Goal: Communication & Community: Share content

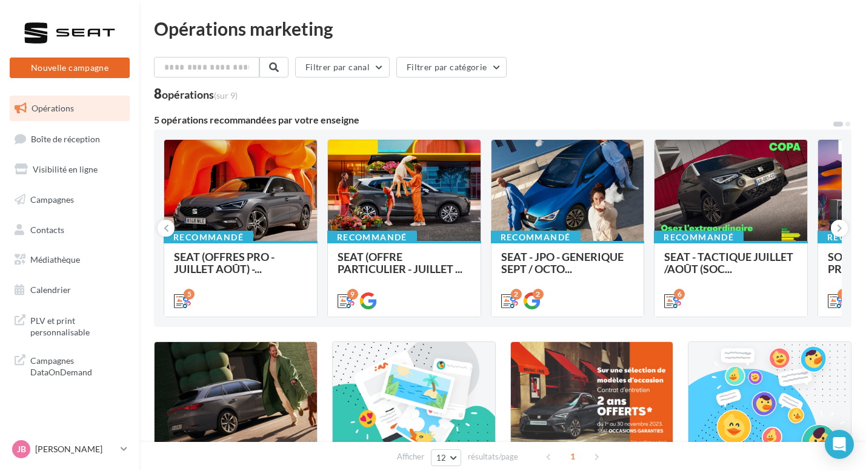
click at [95, 71] on button "Nouvelle campagne" at bounding box center [70, 68] width 120 height 21
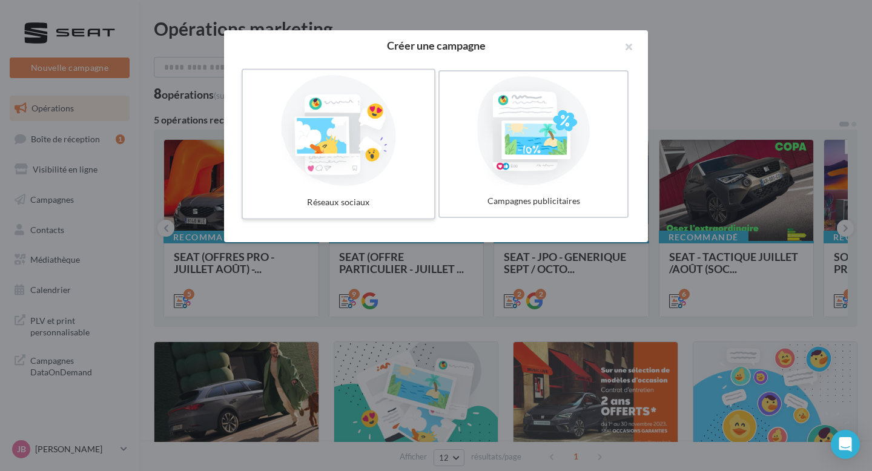
click at [401, 139] on div at bounding box center [339, 130] width 182 height 111
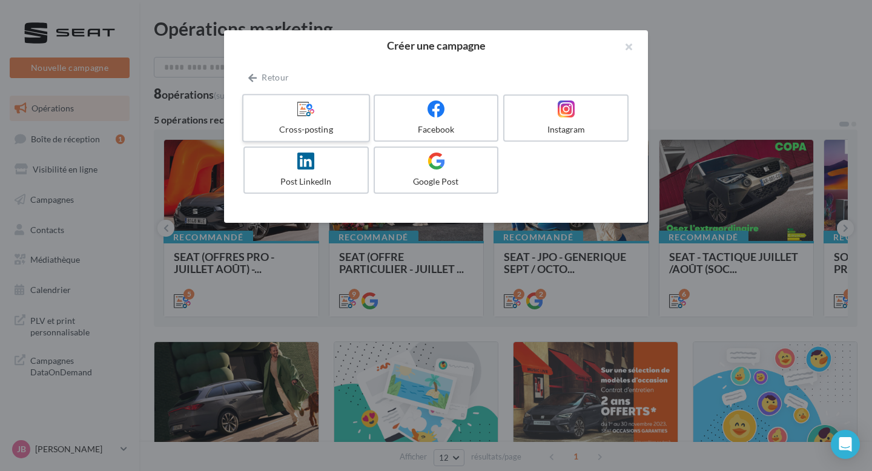
click at [346, 130] on div "Cross-posting" at bounding box center [305, 130] width 115 height 12
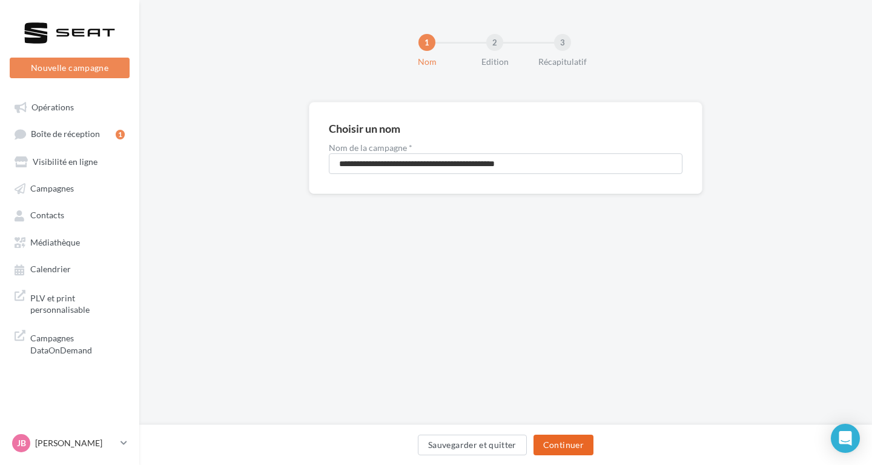
click at [559, 443] on button "Continuer" at bounding box center [564, 444] width 60 height 21
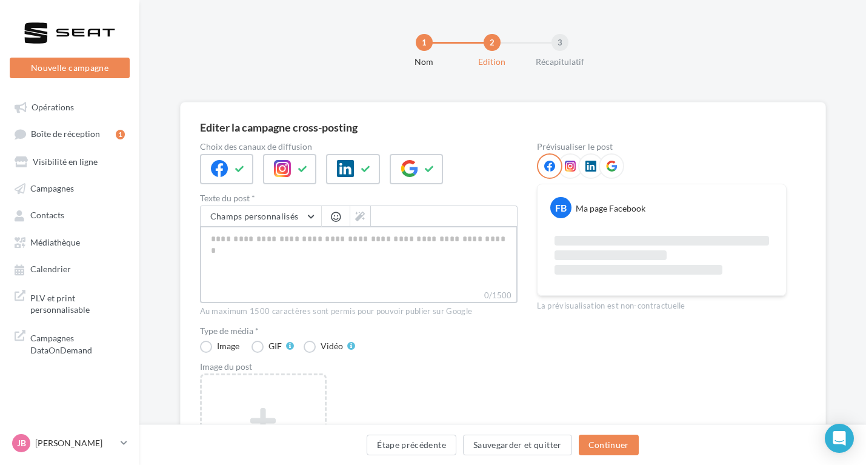
click at [288, 259] on textarea "0/1500" at bounding box center [358, 257] width 317 height 63
paste textarea "**********"
type textarea "**********"
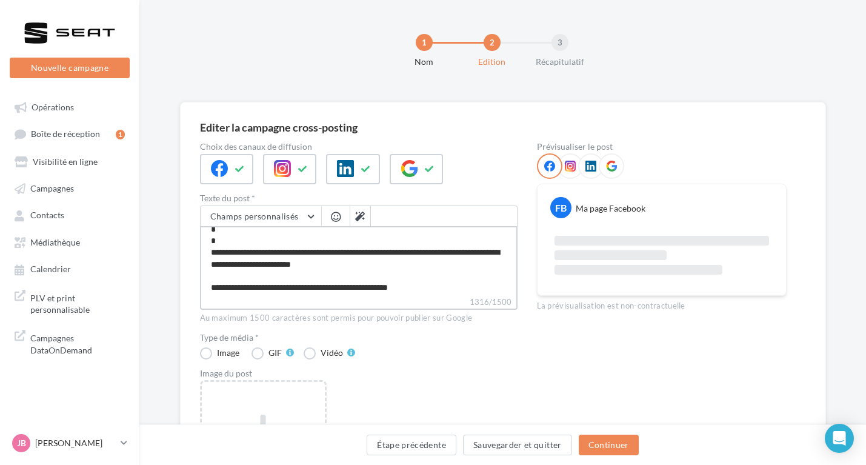
scroll to position [279, 0]
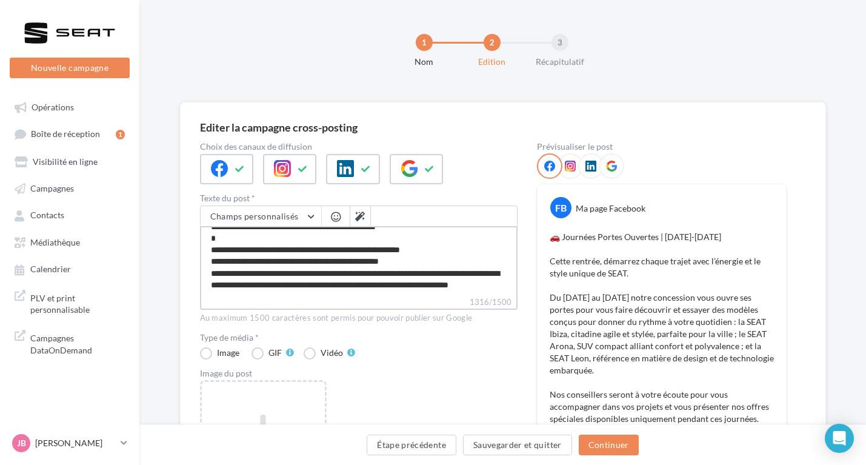
drag, startPoint x: 307, startPoint y: 277, endPoint x: 208, endPoint y: 241, distance: 104.7
click at [208, 241] on textarea "1316/1500" at bounding box center [358, 261] width 317 height 70
type textarea "**********"
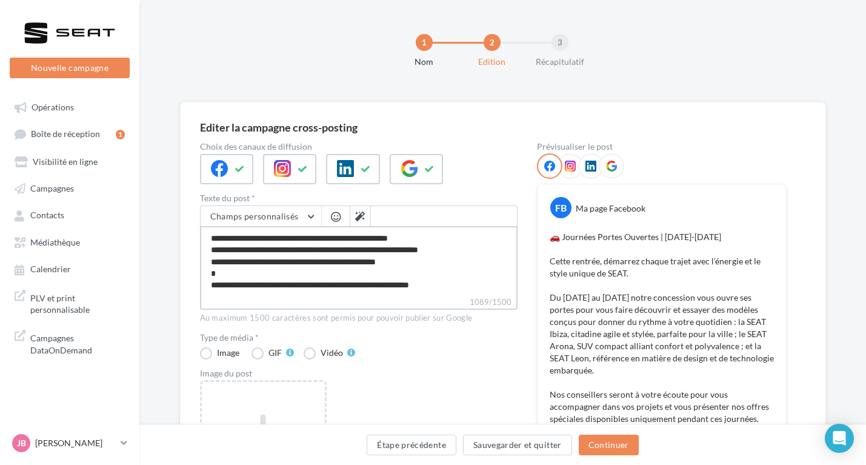
scroll to position [209, 0]
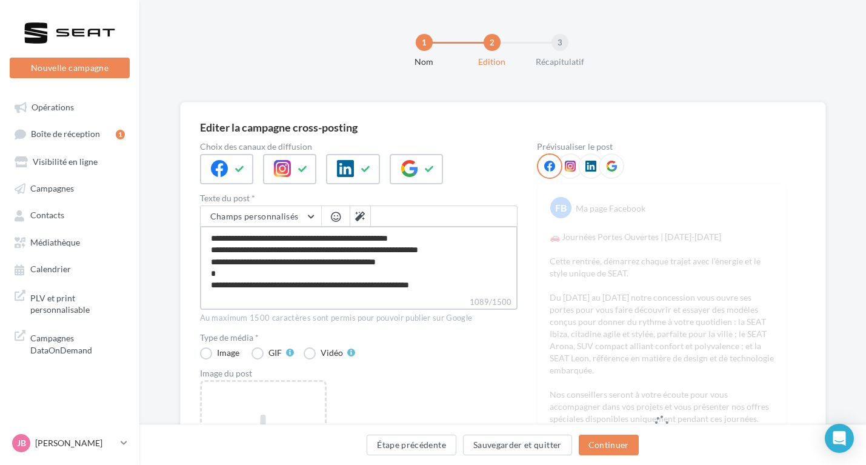
click at [211, 279] on textarea "1089/1500" at bounding box center [358, 261] width 317 height 70
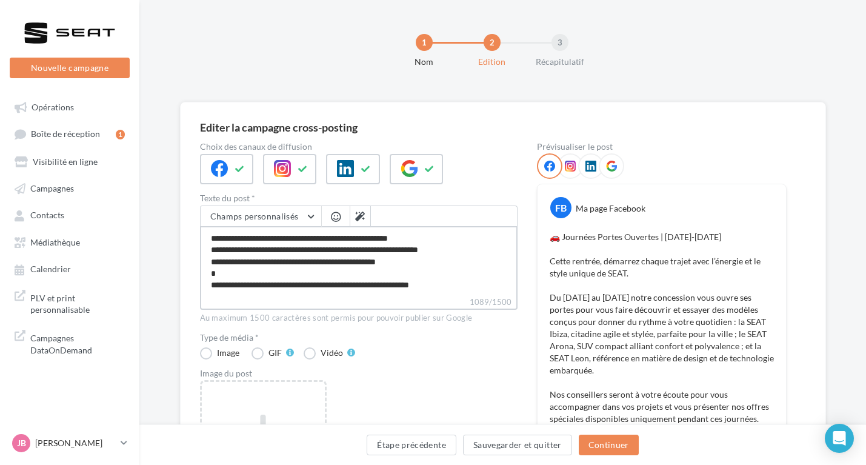
click at [213, 273] on textarea "1089/1500" at bounding box center [358, 261] width 317 height 70
click at [211, 275] on textarea "1089/1500" at bounding box center [358, 261] width 317 height 70
type textarea "**********"
click at [337, 223] on button "button" at bounding box center [335, 217] width 15 height 12
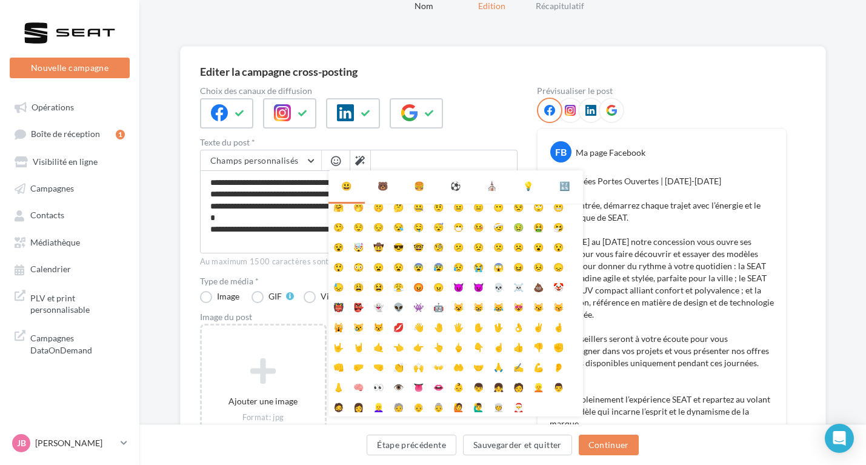
scroll to position [62, 0]
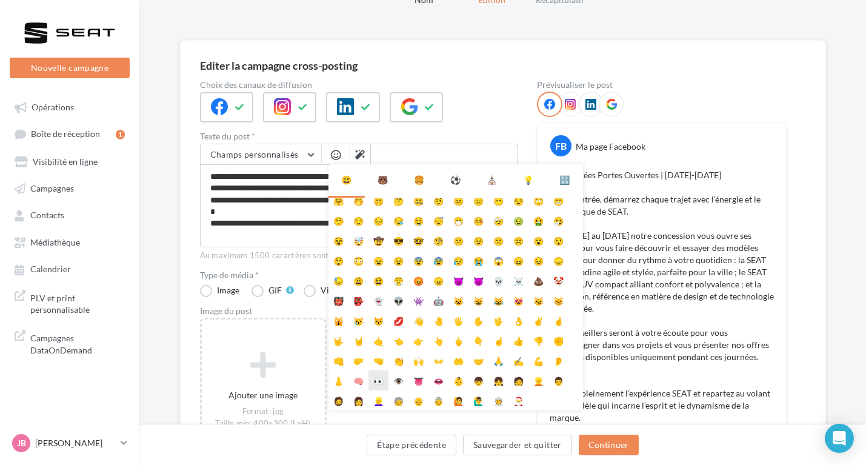
click at [376, 383] on li "👀" at bounding box center [378, 380] width 20 height 20
type textarea "**********"
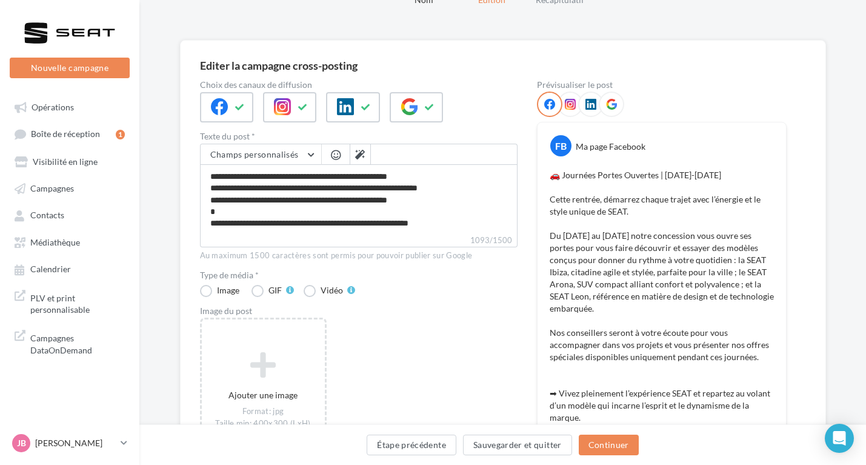
click at [184, 249] on div "Editer la campagne cross-posting Choix des canaux de diffusion Texte du post * …" at bounding box center [503, 311] width 646 height 542
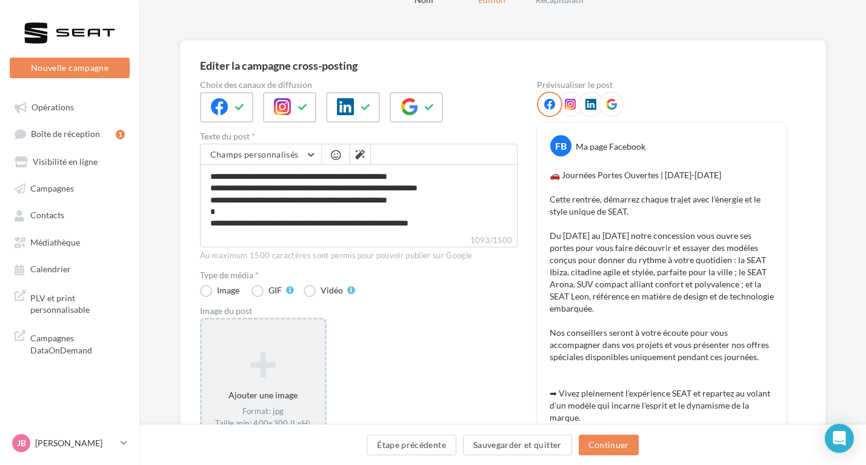
click at [221, 374] on icon at bounding box center [263, 364] width 113 height 29
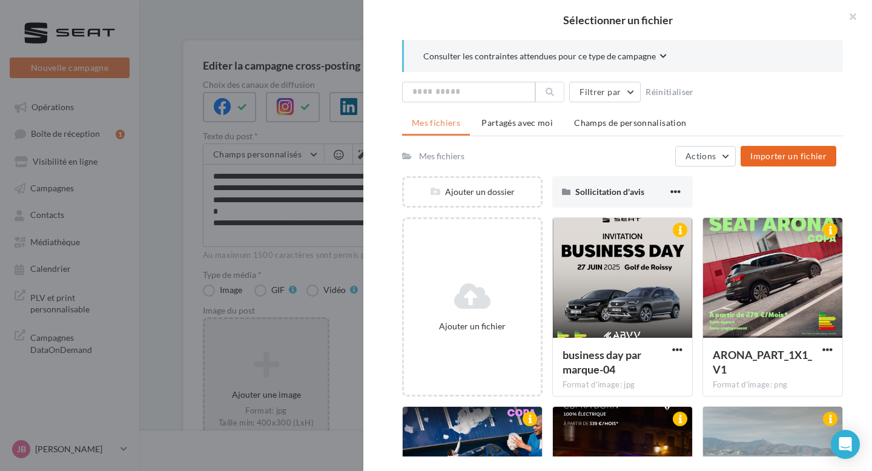
click at [771, 153] on span "Importer un fichier" at bounding box center [789, 156] width 76 height 10
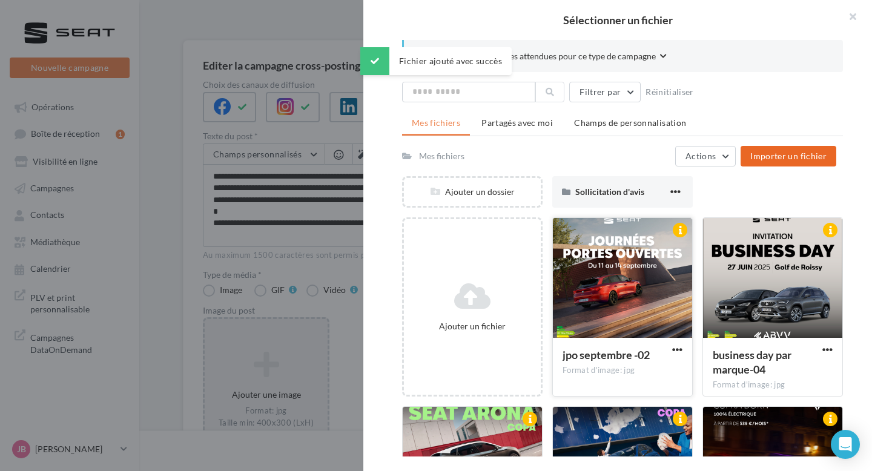
click at [614, 270] on div at bounding box center [622, 278] width 139 height 121
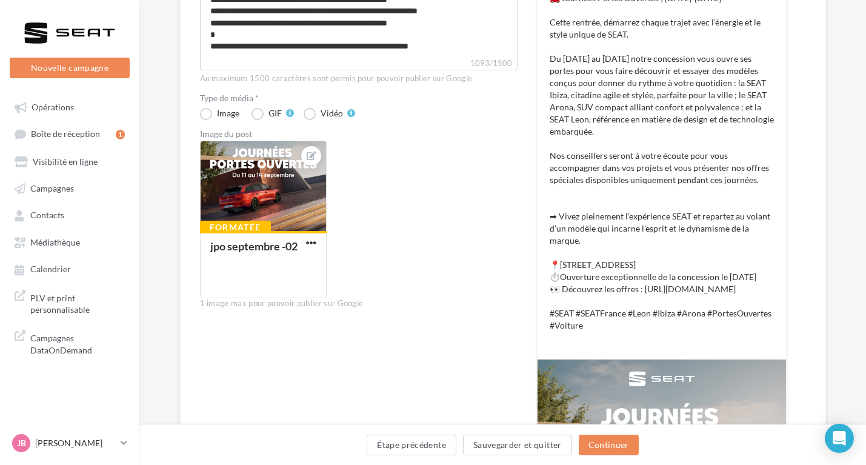
scroll to position [290, 0]
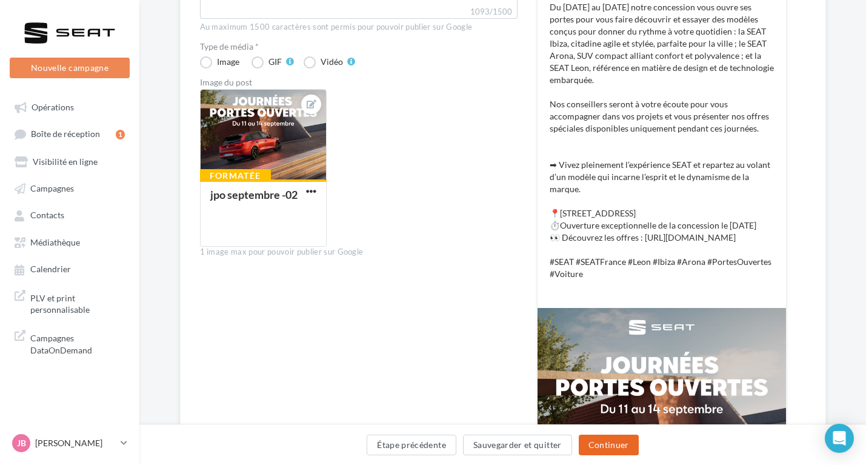
click at [625, 450] on button "Continuer" at bounding box center [609, 444] width 60 height 21
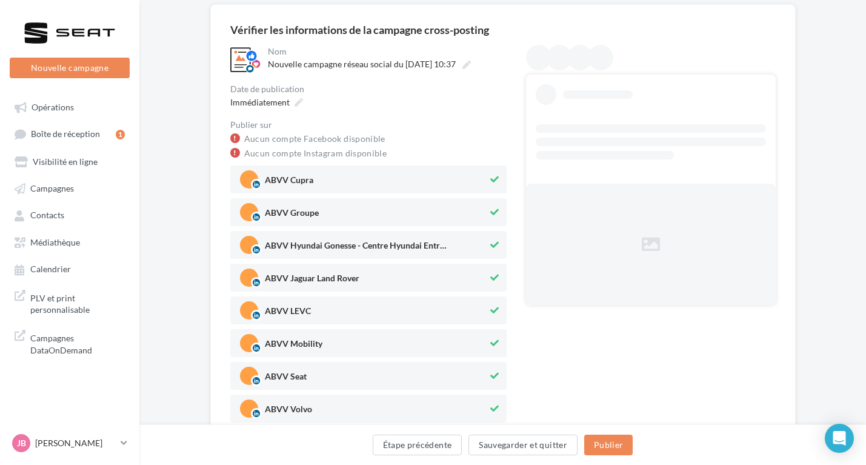
scroll to position [118, 0]
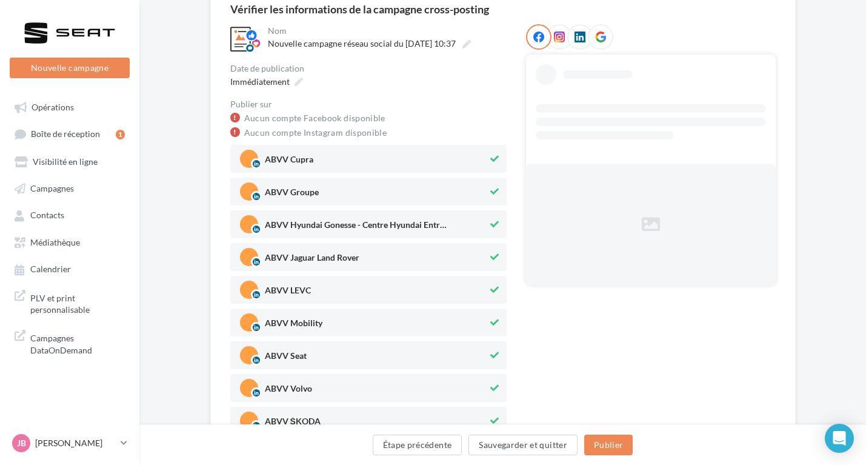
click at [502, 191] on div "ABVV Groupe" at bounding box center [368, 192] width 276 height 28
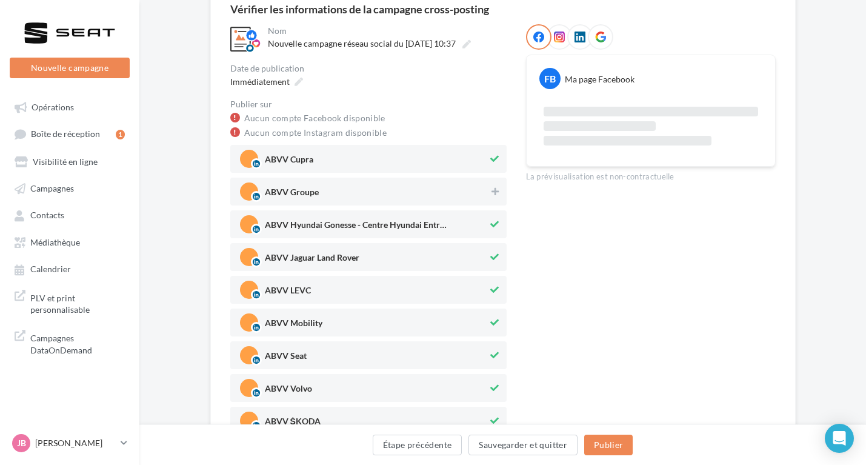
click at [499, 165] on button at bounding box center [494, 158] width 13 height 15
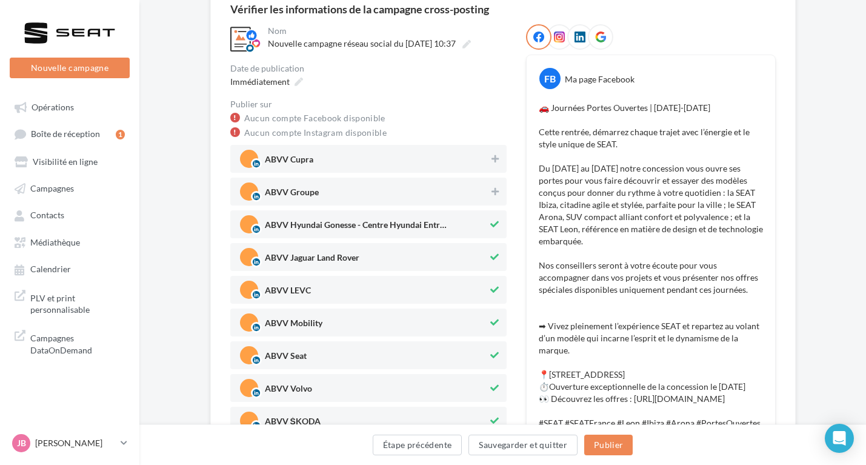
click at [488, 230] on button at bounding box center [494, 224] width 13 height 15
drag, startPoint x: 493, startPoint y: 262, endPoint x: 491, endPoint y: 284, distance: 21.8
click at [493, 262] on button at bounding box center [494, 257] width 13 height 15
click at [492, 316] on button at bounding box center [494, 322] width 13 height 15
click at [505, 289] on div "ABVV LEVC" at bounding box center [368, 290] width 276 height 28
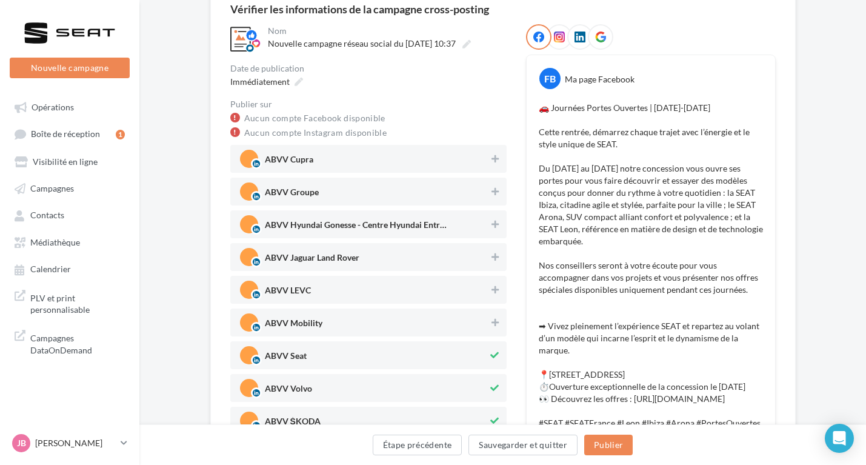
scroll to position [208, 0]
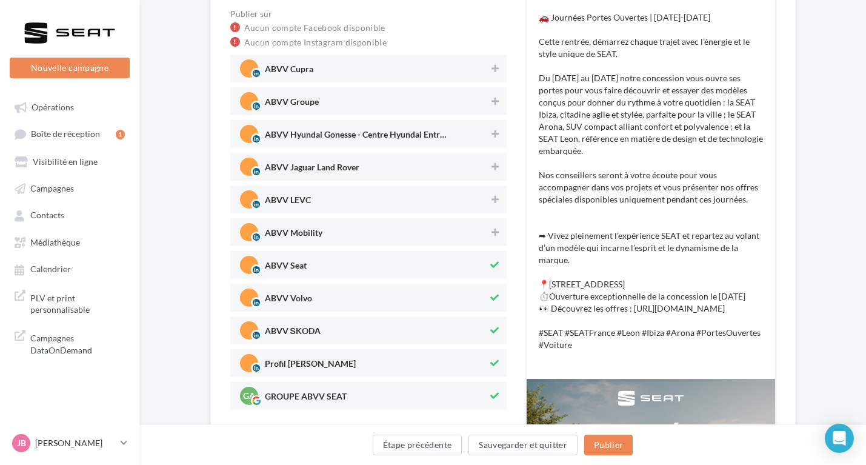
click at [496, 293] on button at bounding box center [494, 297] width 13 height 15
click at [493, 334] on icon at bounding box center [494, 330] width 8 height 8
click at [499, 362] on button at bounding box center [494, 363] width 13 height 15
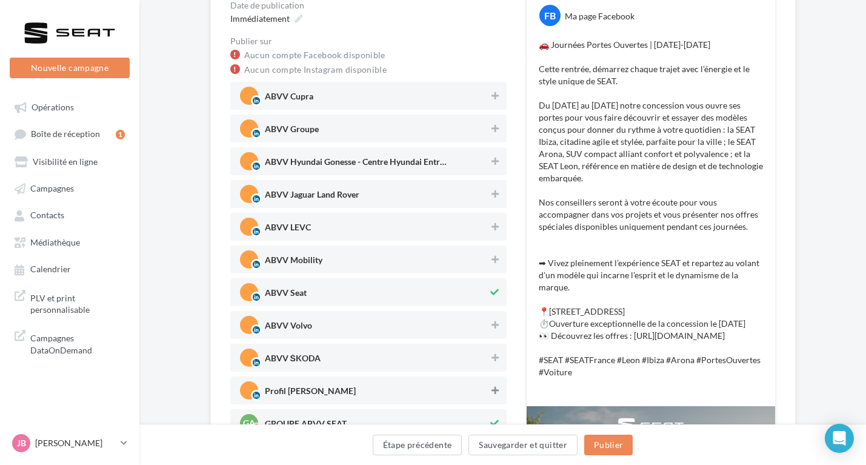
scroll to position [138, 0]
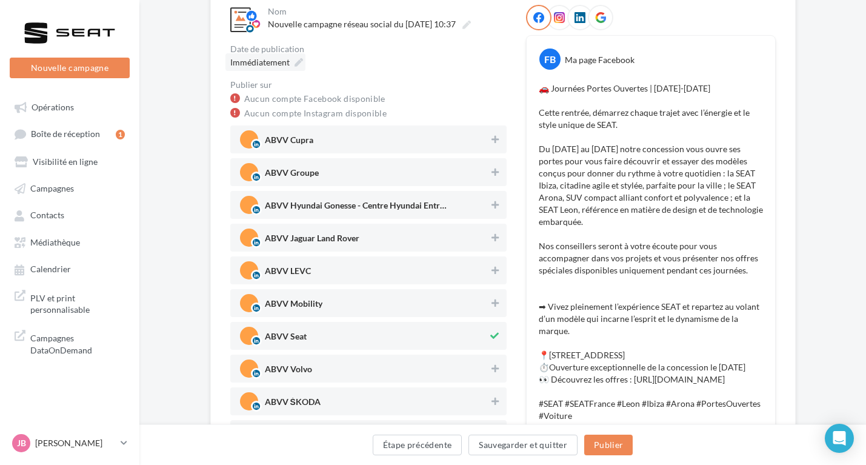
click at [296, 56] on div "Immédiatement" at bounding box center [265, 62] width 80 height 18
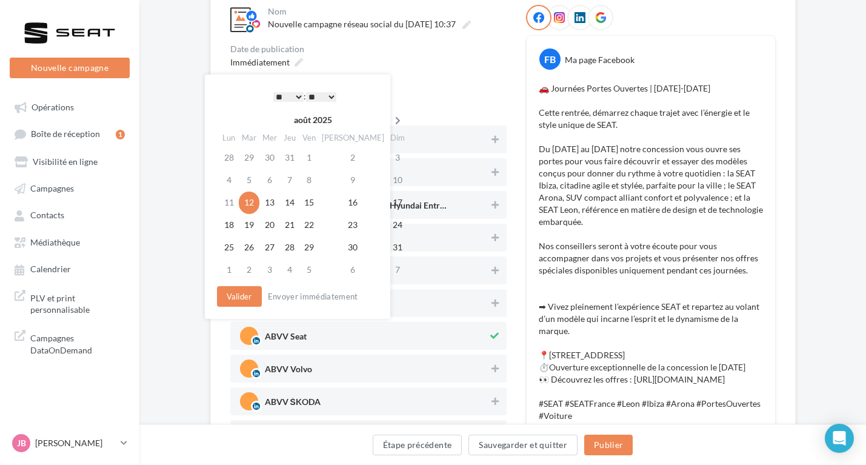
click at [390, 119] on icon at bounding box center [397, 120] width 15 height 8
click at [272, 177] on td "3" at bounding box center [271, 180] width 21 height 22
click at [251, 304] on button "Valider" at bounding box center [239, 296] width 45 height 21
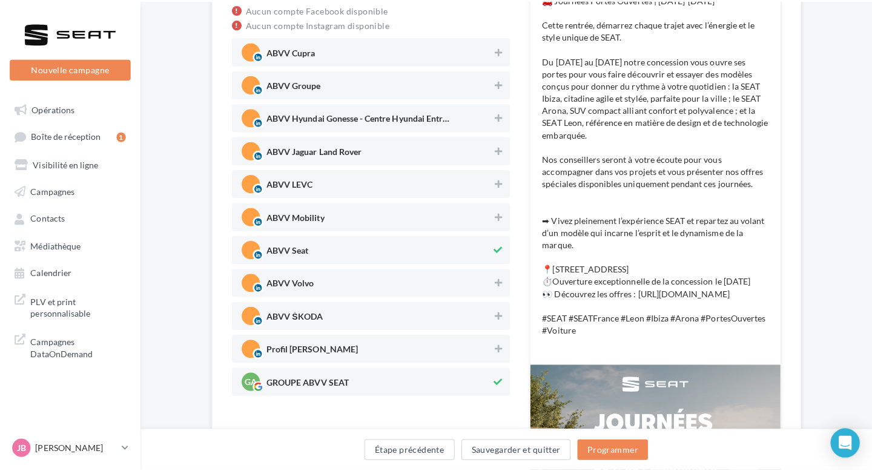
scroll to position [274, 0]
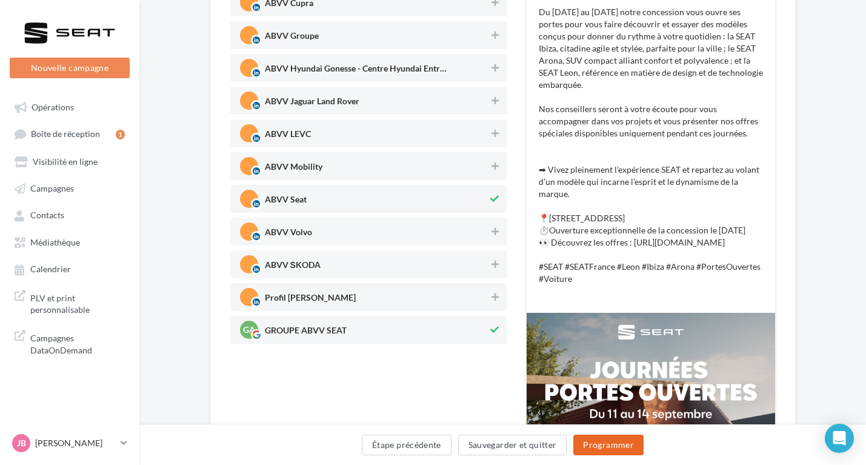
click at [623, 449] on button "Programmer" at bounding box center [608, 444] width 70 height 21
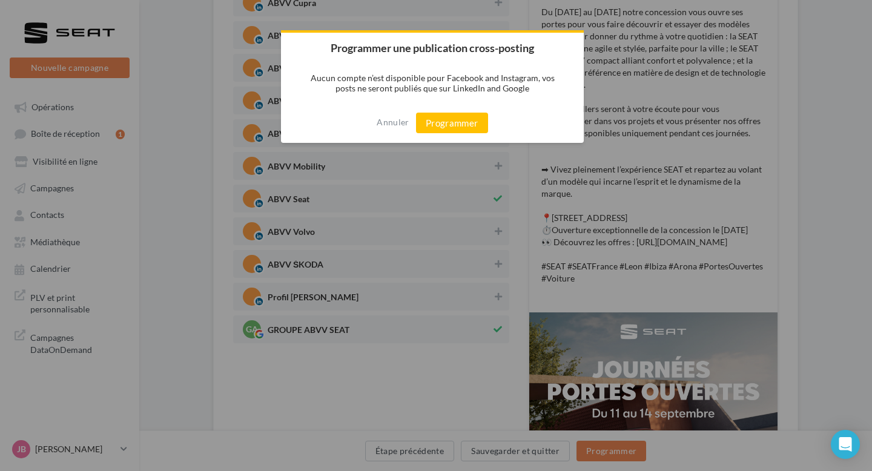
drag, startPoint x: 442, startPoint y: 128, endPoint x: 455, endPoint y: 122, distance: 14.9
click at [442, 128] on button "Programmer" at bounding box center [452, 123] width 72 height 21
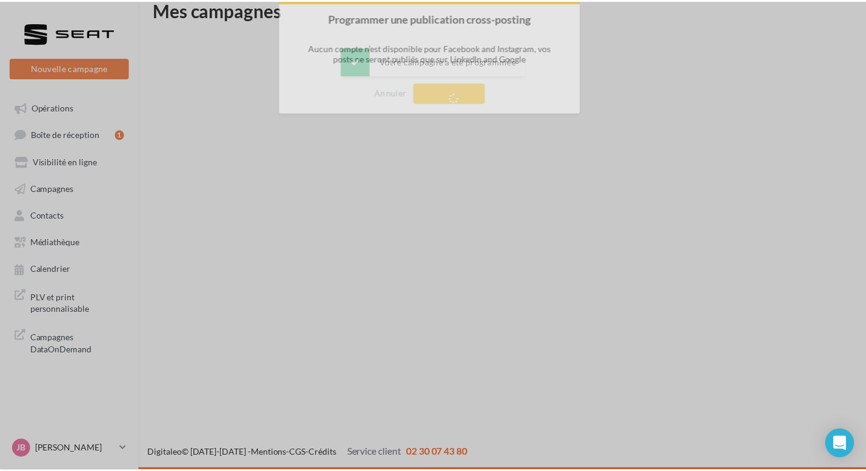
scroll to position [19, 0]
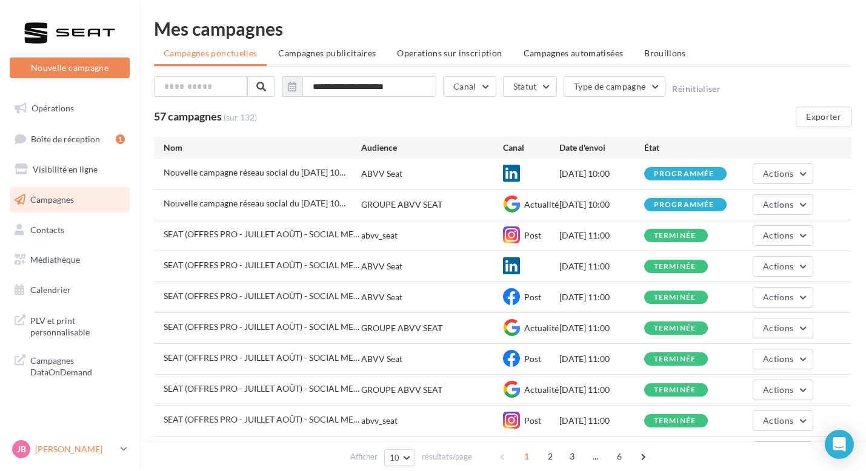
click at [98, 444] on div "JB [PERSON_NAME] SEAT-[GEOGRAPHIC_DATA]" at bounding box center [64, 449] width 104 height 18
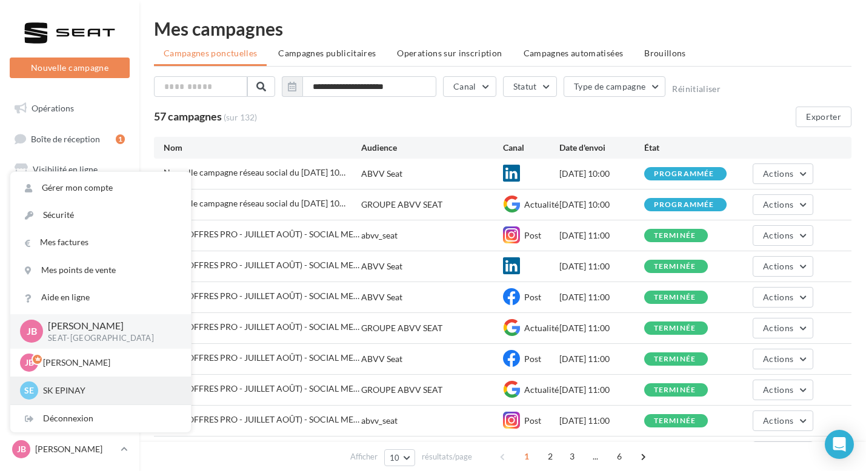
click at [98, 387] on p "SK EPINAY" at bounding box center [109, 391] width 133 height 12
